Goal: Information Seeking & Learning: Learn about a topic

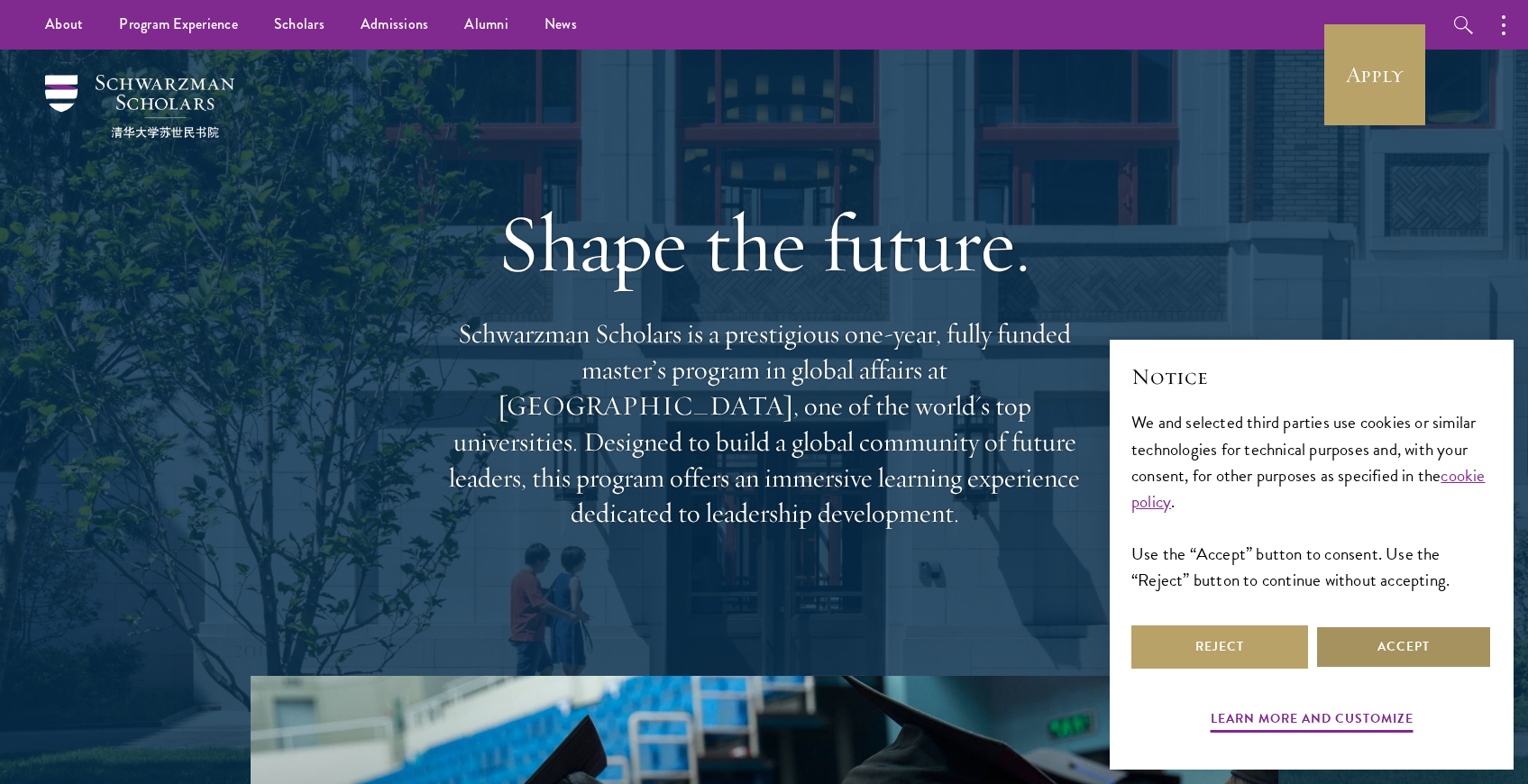
click at [1422, 642] on button "Accept" at bounding box center [1403, 646] width 177 height 43
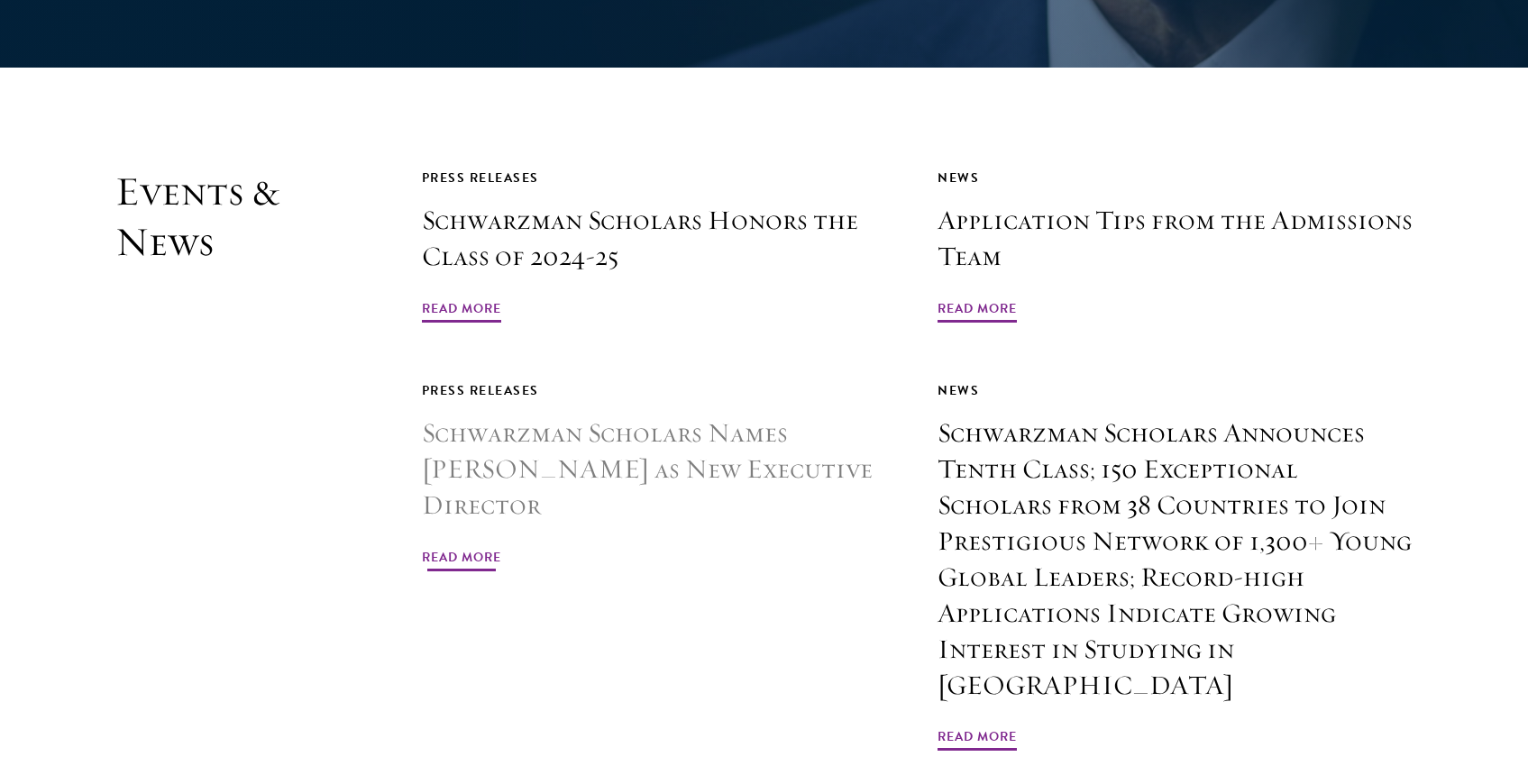
scroll to position [5399, 0]
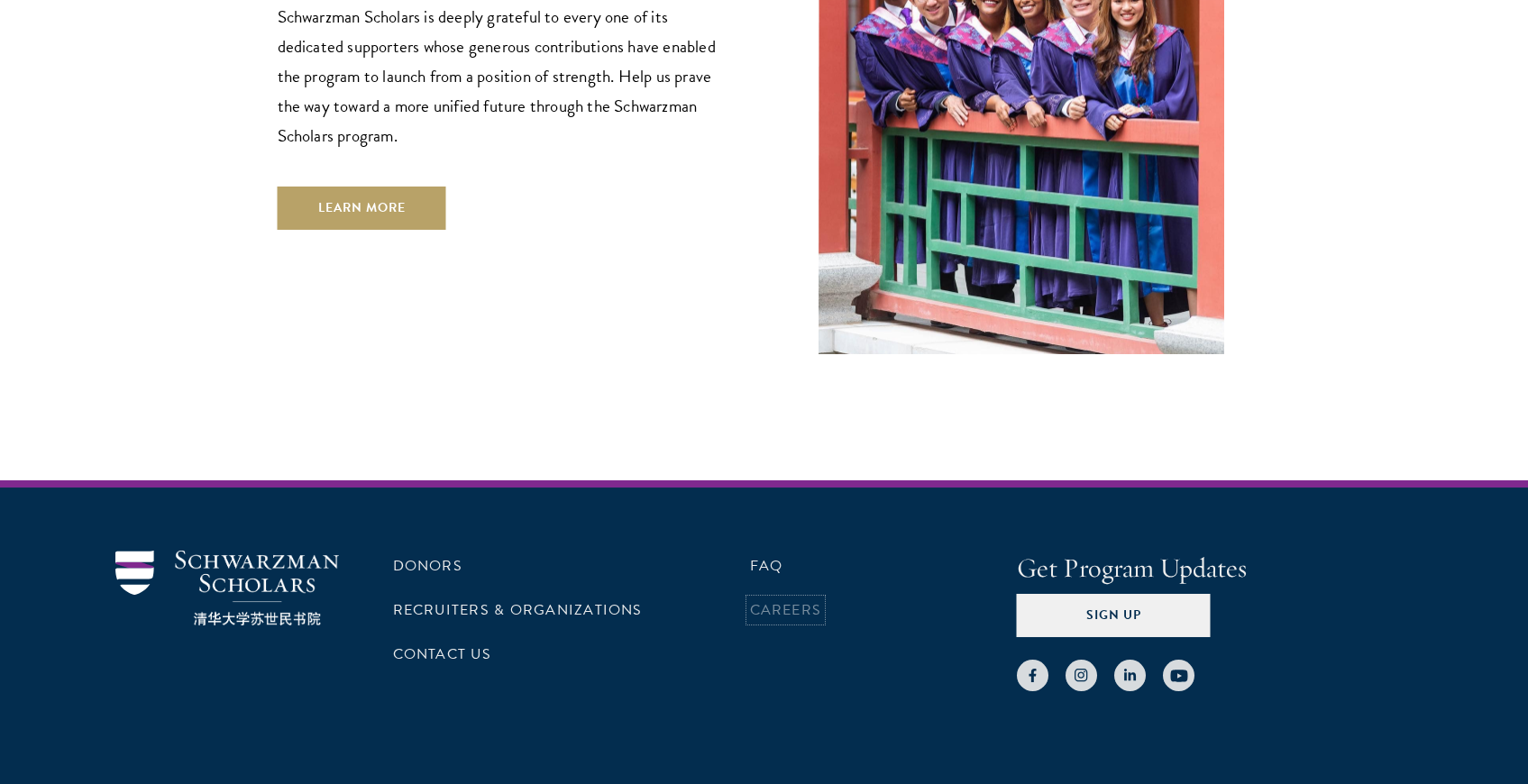
click at [783, 599] on link "Careers" at bounding box center [785, 609] width 72 height 21
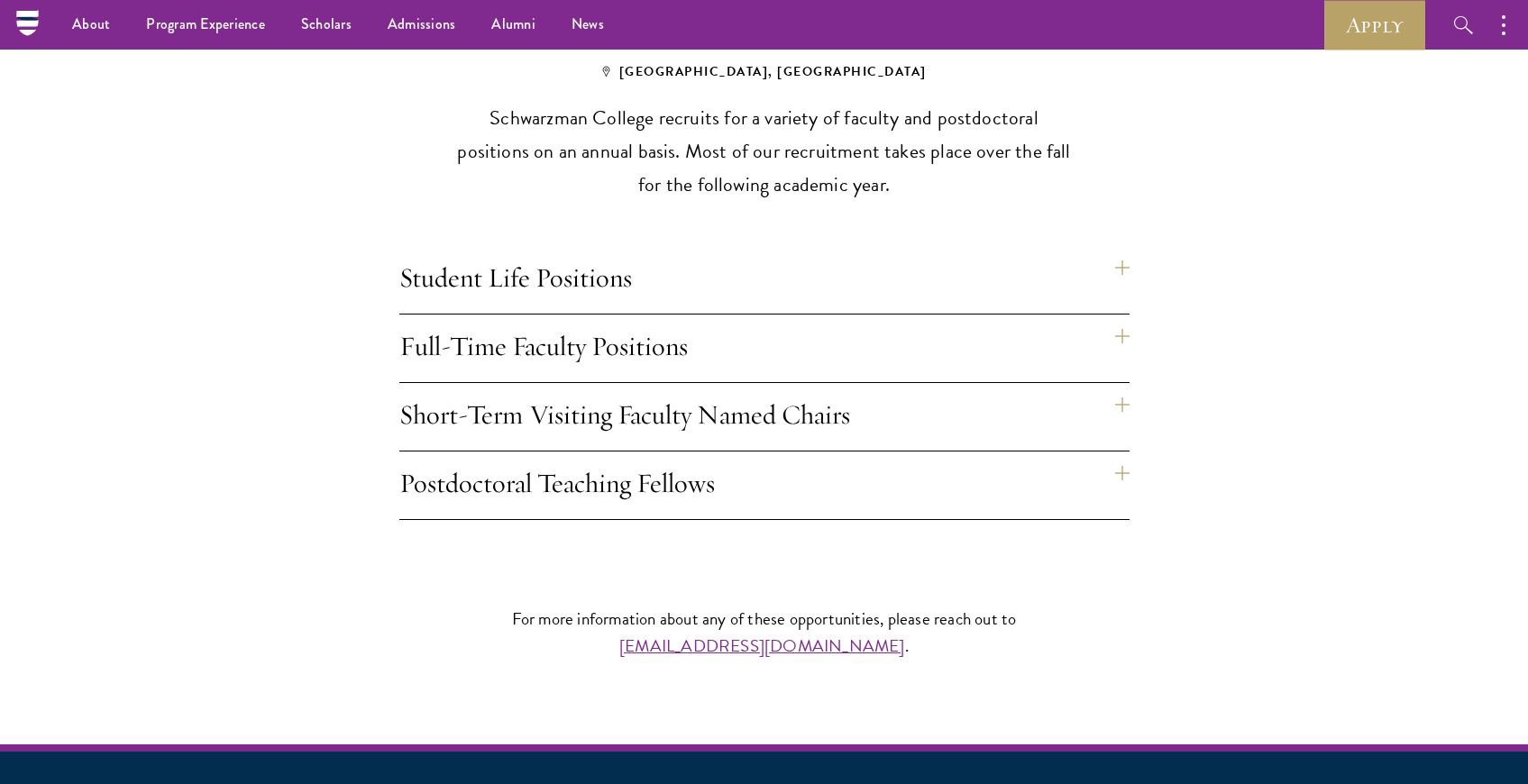
scroll to position [1392, 0]
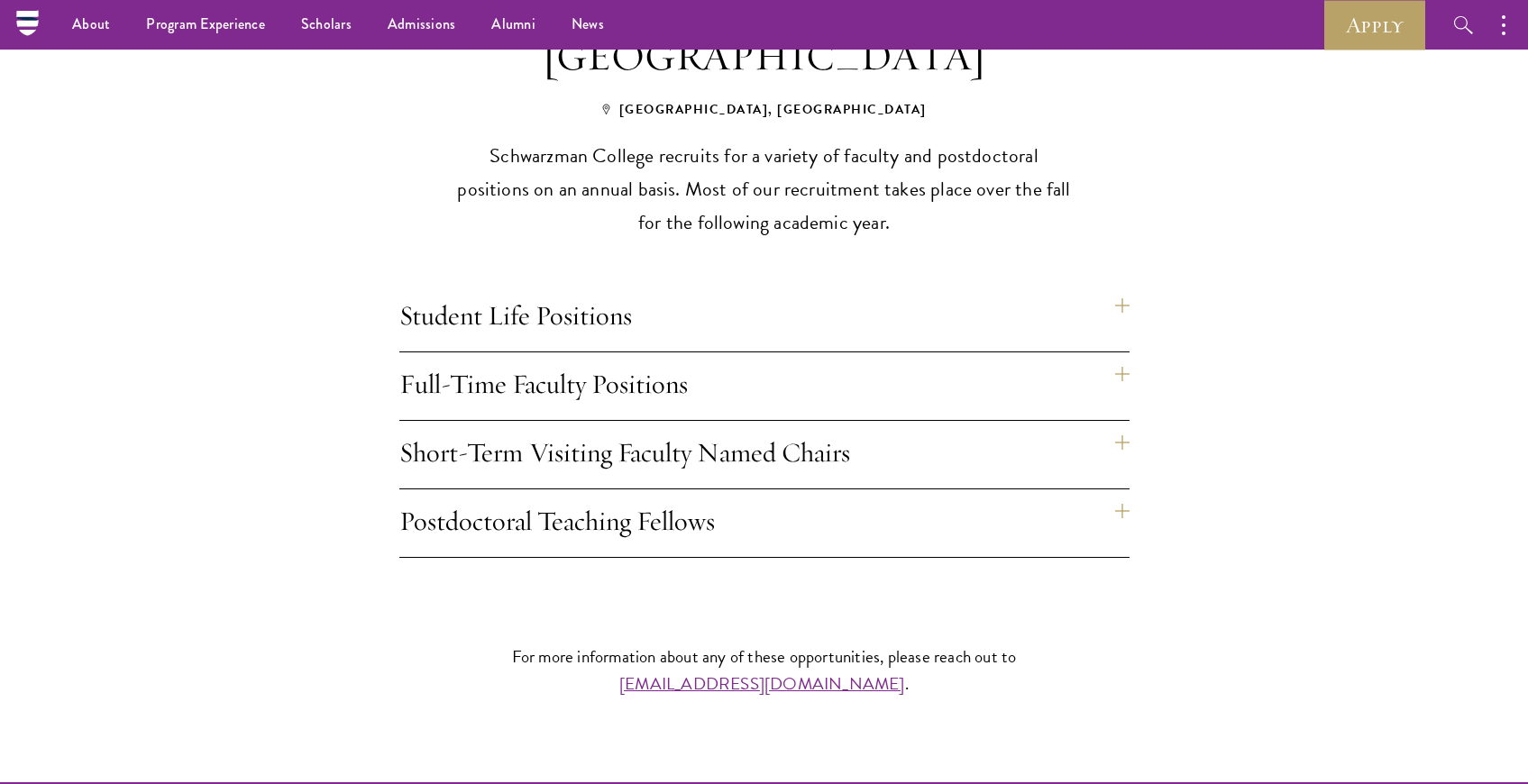
click at [1011, 354] on h4 "Full-Time Faculty Positions" at bounding box center [764, 386] width 730 height 68
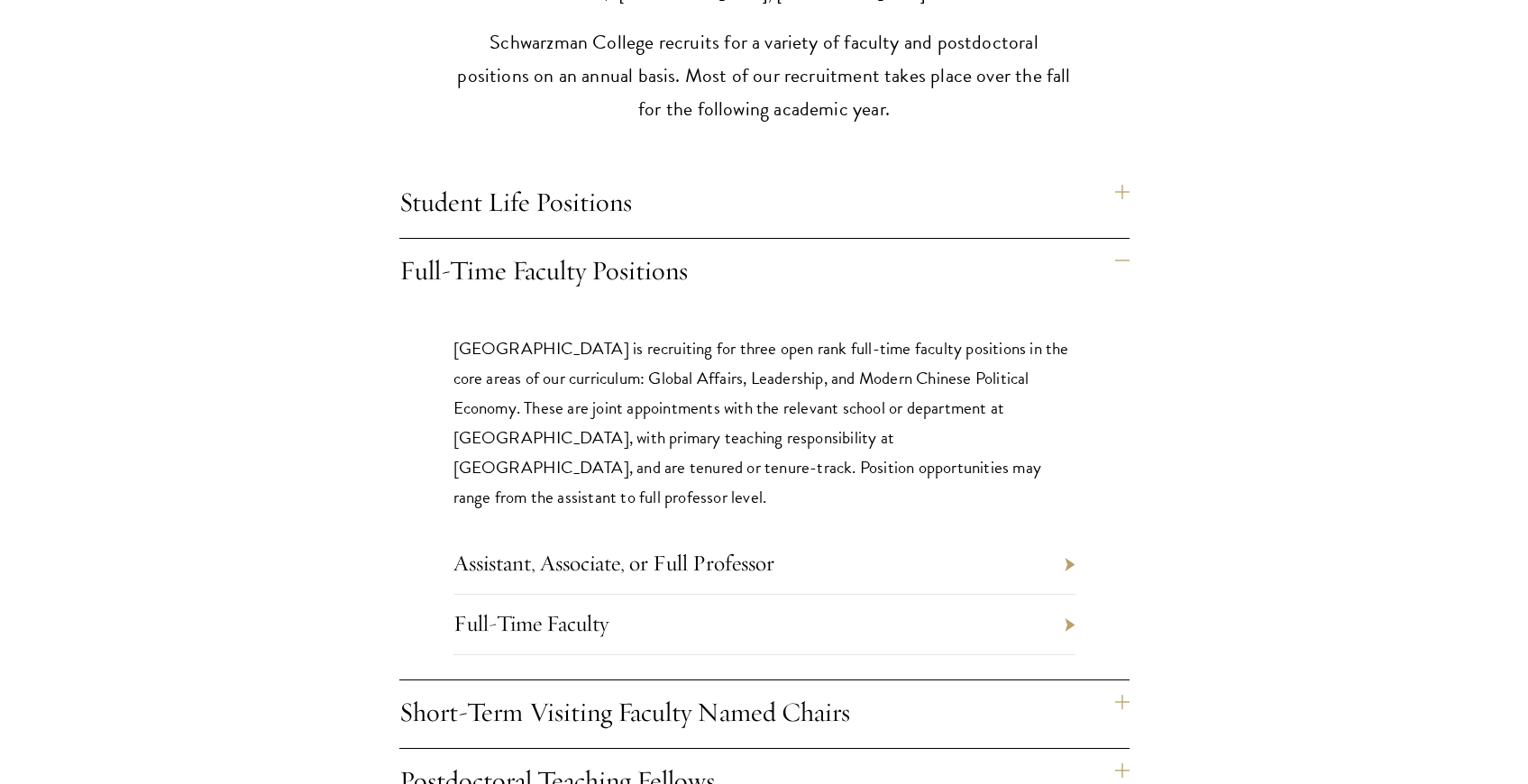
scroll to position [1507, 0]
click at [1010, 531] on li "Assistant, Associate, or Full Professor" at bounding box center [764, 561] width 622 height 61
click at [1069, 531] on li "Assistant, Associate, or Full Professor" at bounding box center [764, 561] width 622 height 61
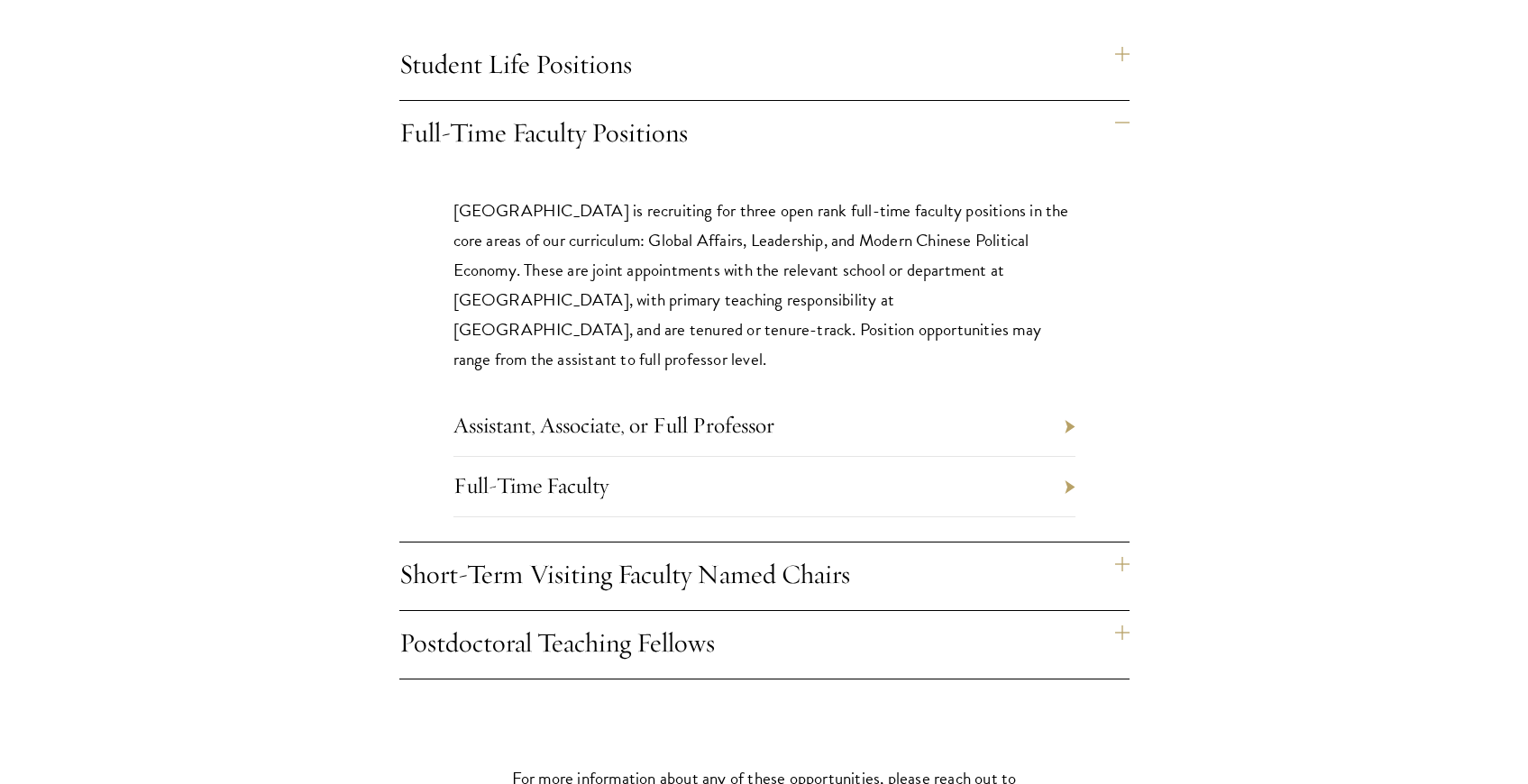
click at [774, 457] on li "Full-Time Faculty" at bounding box center [764, 487] width 622 height 61
drag, startPoint x: 615, startPoint y: 423, endPoint x: 602, endPoint y: 424, distance: 13.0
click at [615, 457] on li "Full-Time Faculty" at bounding box center [764, 487] width 622 height 61
click at [632, 411] on link "Assistant, Associate, or Full Professor" at bounding box center [614, 424] width 321 height 28
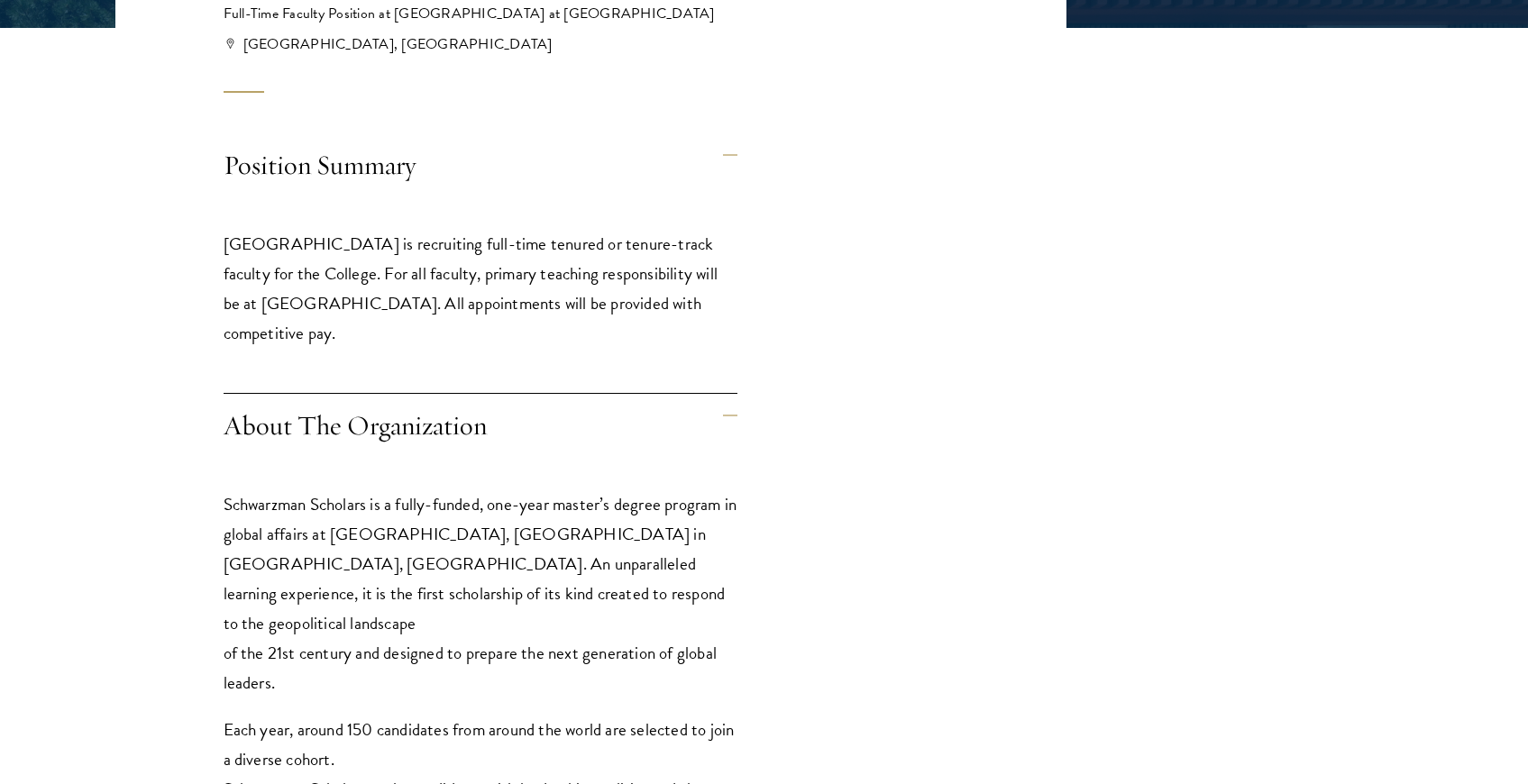
scroll to position [599, 0]
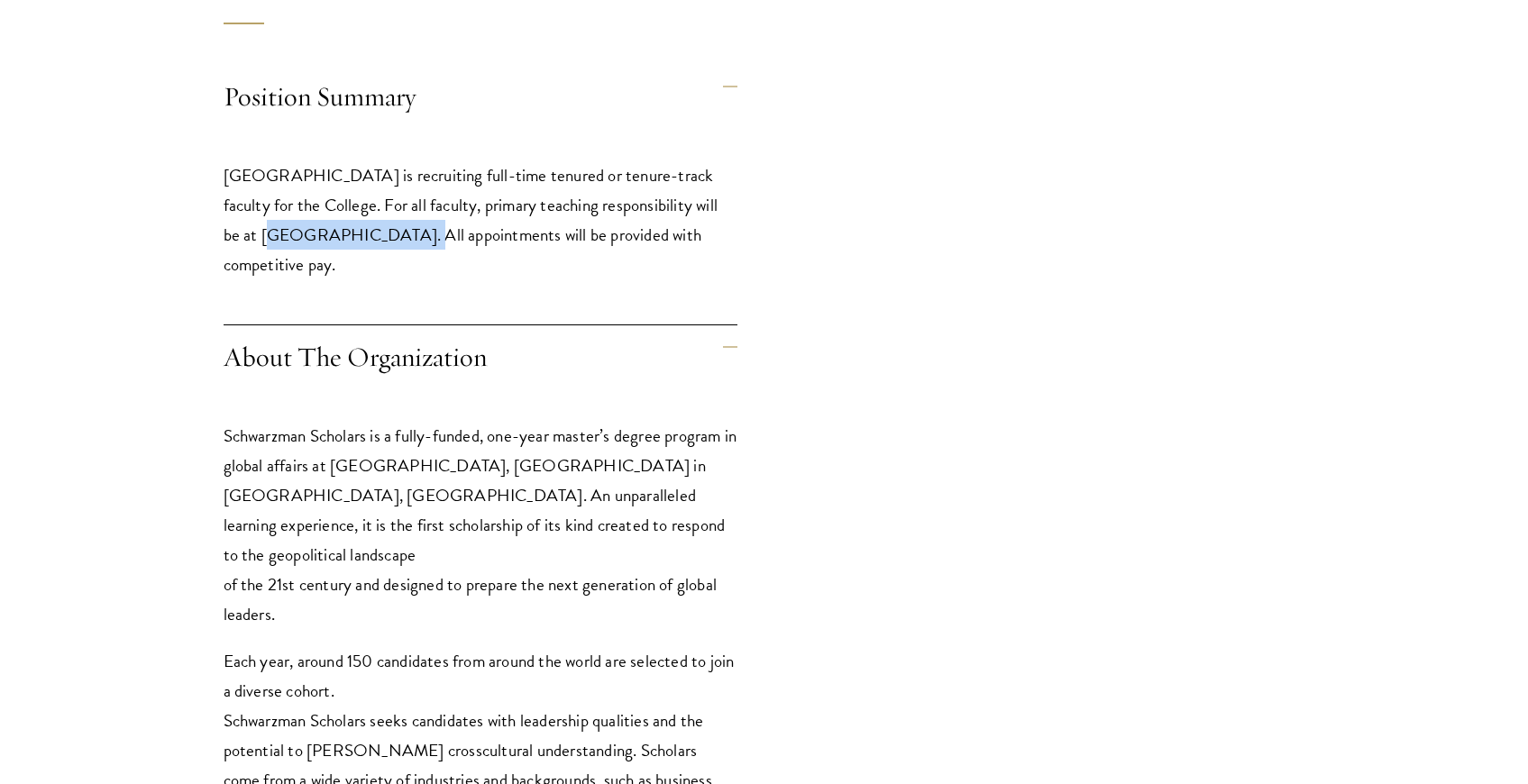
drag, startPoint x: 229, startPoint y: 234, endPoint x: 362, endPoint y: 240, distance: 133.1
click at [362, 240] on p "Schwarzman College is recruiting full-time tenured or tenure-track faculty for …" at bounding box center [480, 219] width 514 height 119
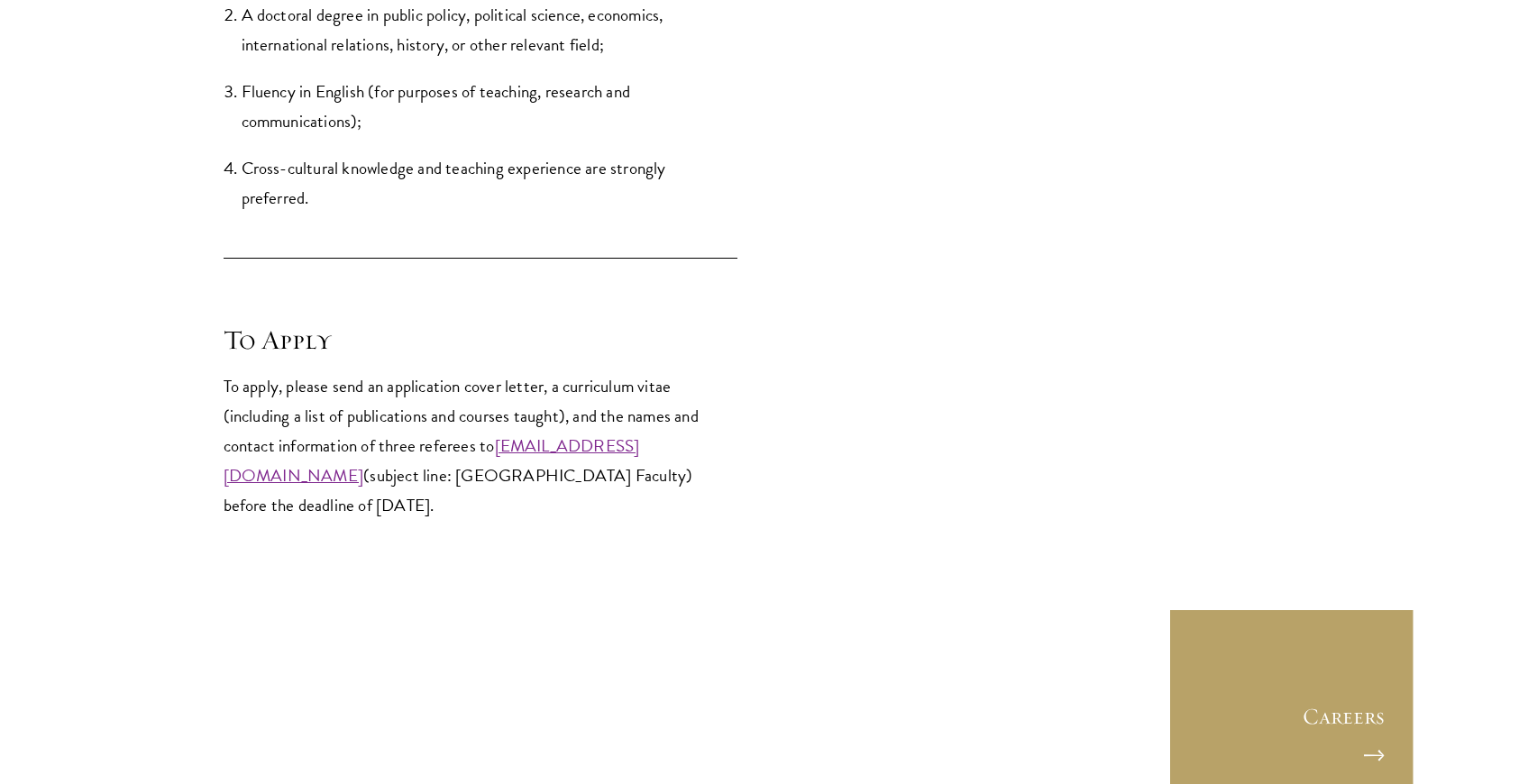
scroll to position [2503, 0]
